Goal: Information Seeking & Learning: Compare options

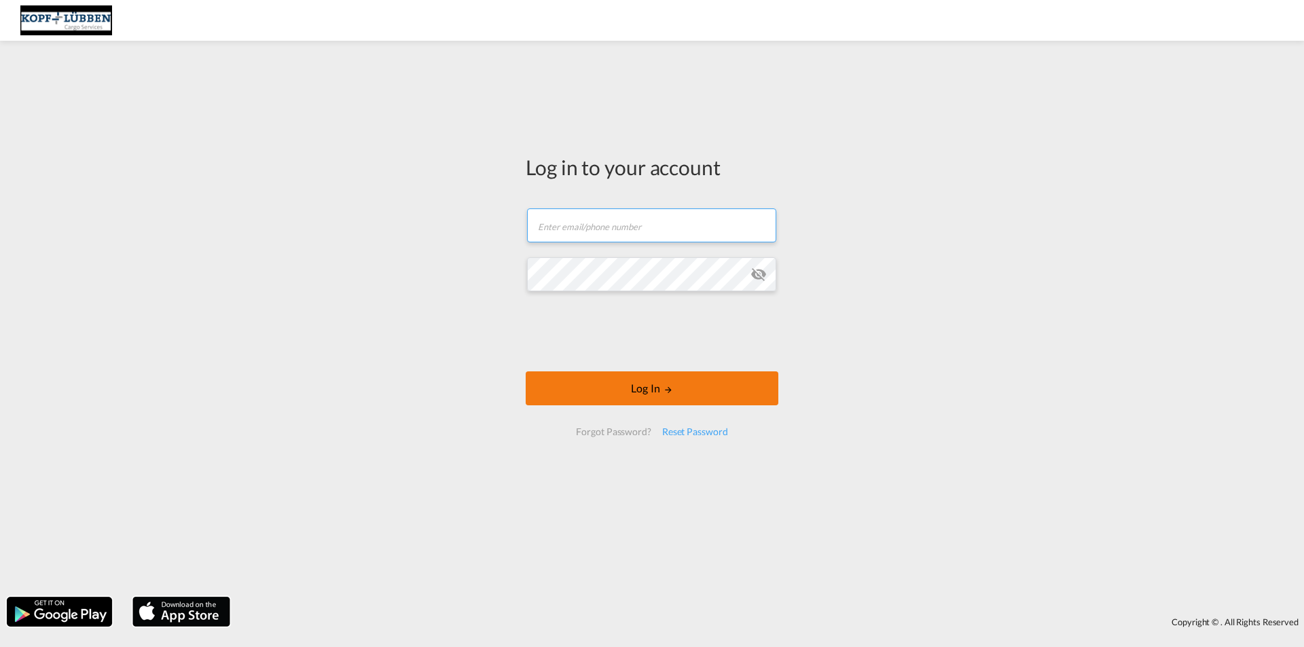
type input "[EMAIL_ADDRESS][PERSON_NAME][DOMAIN_NAME]"
click at [708, 395] on button "Log In" at bounding box center [652, 388] width 253 height 34
